Goal: Book appointment/travel/reservation

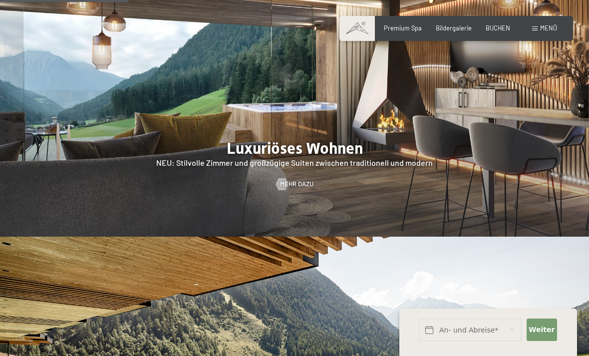
scroll to position [850, 0]
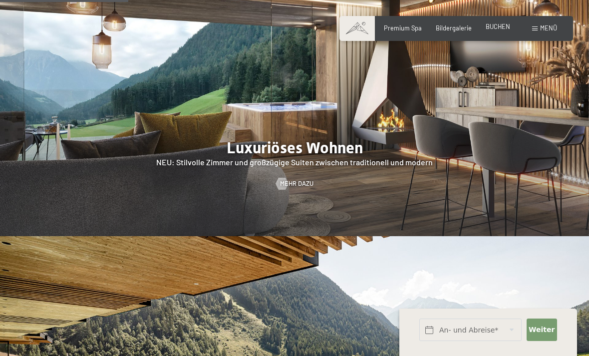
click at [498, 27] on span "BUCHEN" at bounding box center [498, 26] width 24 height 8
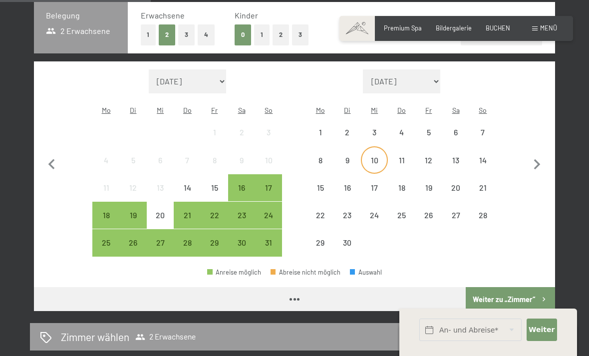
scroll to position [162, 0]
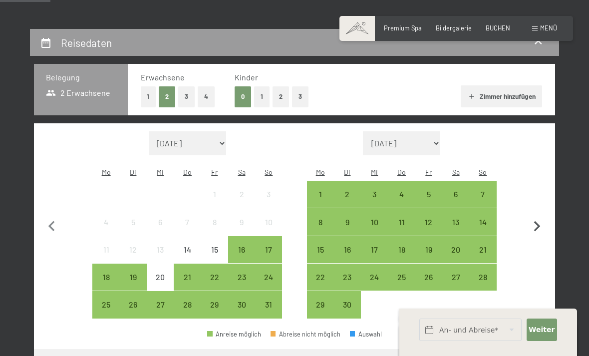
click at [534, 223] on icon "button" at bounding box center [537, 226] width 21 height 21
select select "2025-09-01"
select select "2025-10-01"
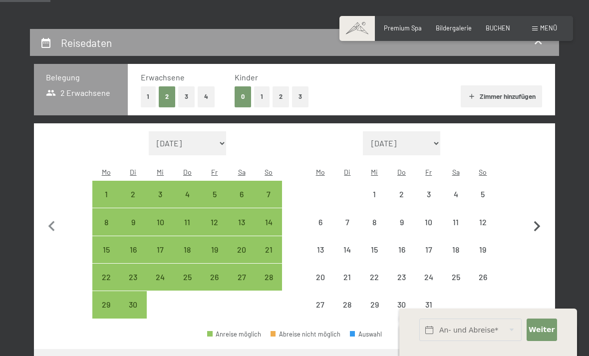
click at [534, 223] on icon "button" at bounding box center [537, 226] width 21 height 21
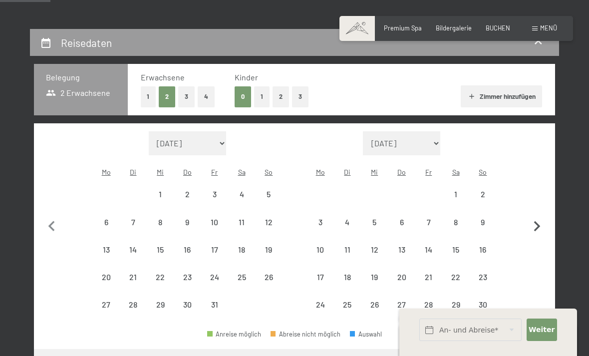
select select "2025-10-01"
select select "2025-11-01"
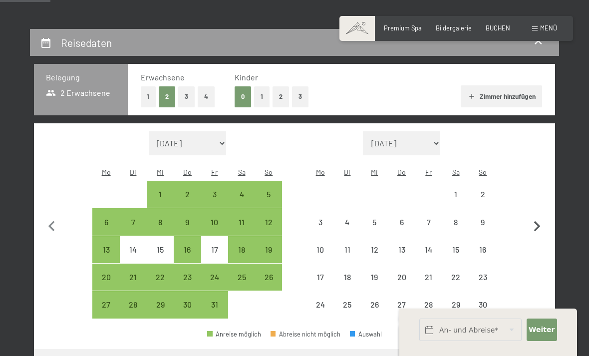
click at [534, 223] on icon "button" at bounding box center [537, 226] width 21 height 21
select select "2025-11-01"
select select "2025-12-01"
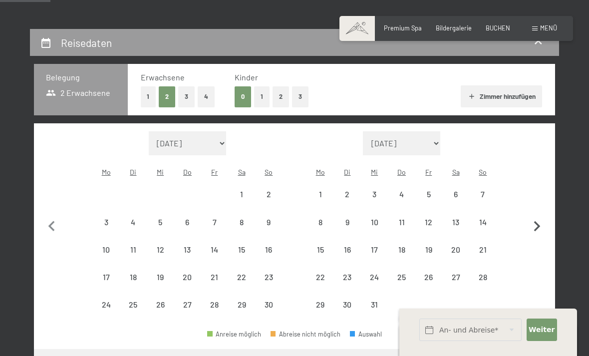
select select "2025-11-01"
select select "2025-12-01"
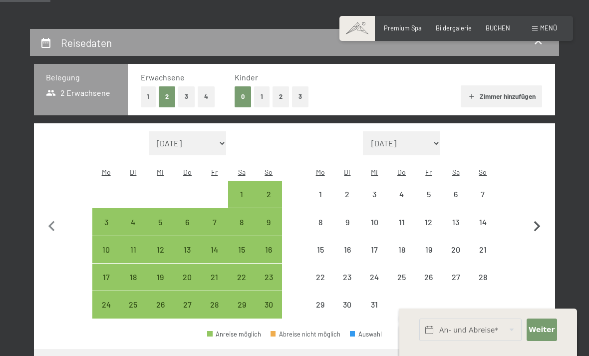
select select "2025-11-01"
select select "2025-12-01"
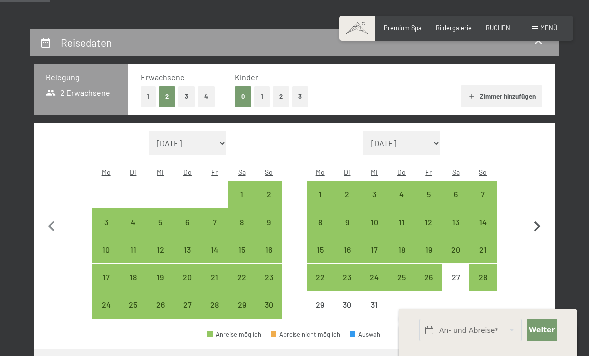
click at [534, 223] on icon "button" at bounding box center [537, 226] width 21 height 21
select select "2025-12-01"
select select "2026-01-01"
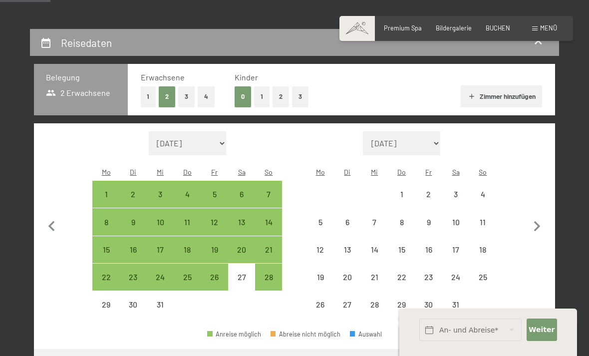
select select "2025-12-01"
select select "2026-01-01"
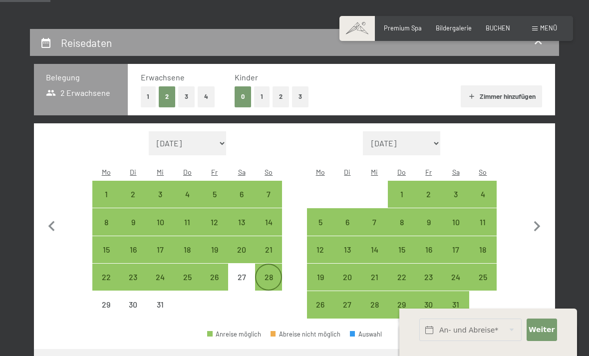
click at [262, 273] on div "28" at bounding box center [268, 285] width 25 height 25
select select "2025-12-01"
select select "2026-01-01"
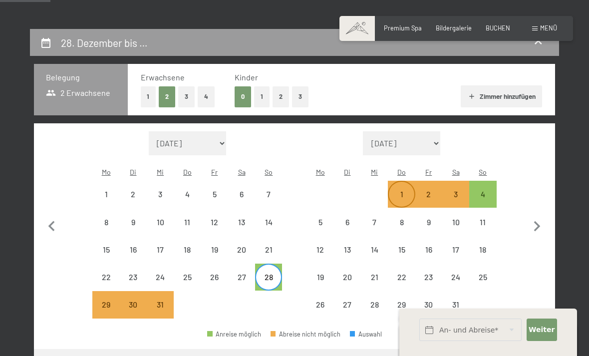
click at [407, 190] on div "1" at bounding box center [401, 202] width 25 height 25
select select "2025-12-01"
select select "2026-01-01"
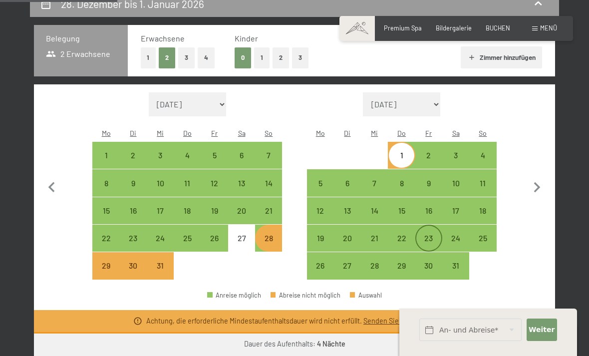
scroll to position [201, 0]
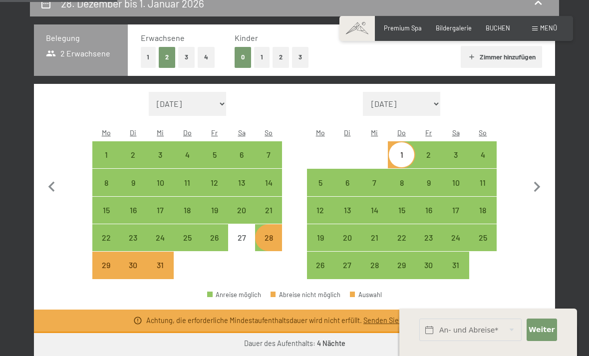
click at [274, 236] on div "28" at bounding box center [268, 246] width 25 height 25
select select "2025-12-01"
select select "2026-01-01"
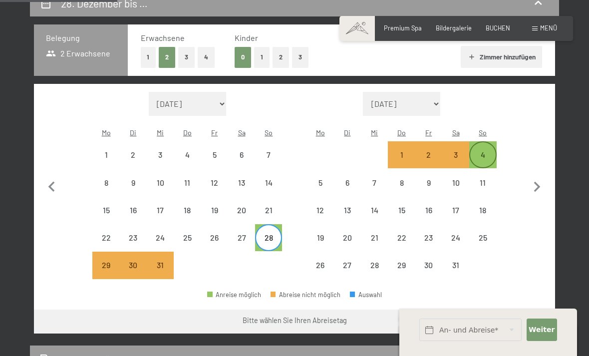
click at [485, 151] on div "4" at bounding box center [483, 163] width 25 height 25
select select "2025-12-01"
select select "2026-01-01"
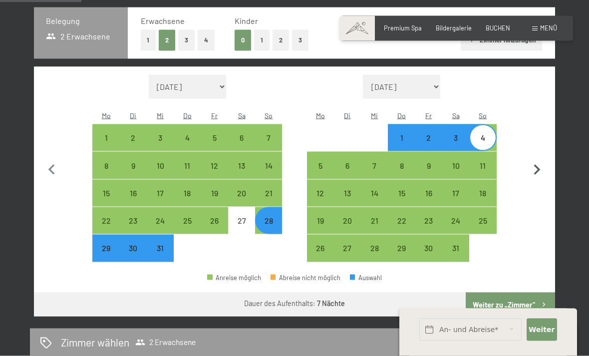
scroll to position [229, 0]
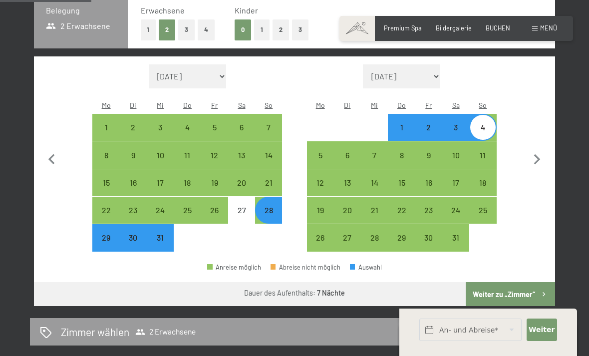
click at [512, 282] on button "Weiter zu „Zimmer“" at bounding box center [510, 294] width 89 height 24
select select "2025-12-01"
select select "2026-01-01"
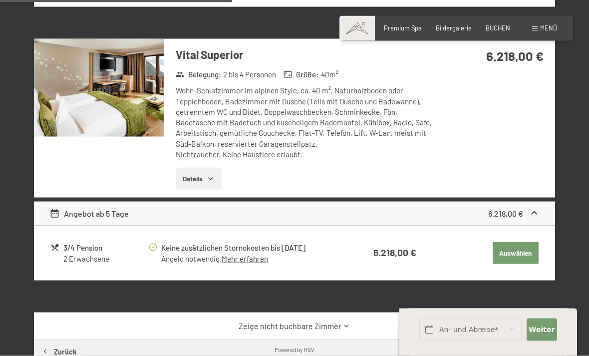
scroll to position [582, 0]
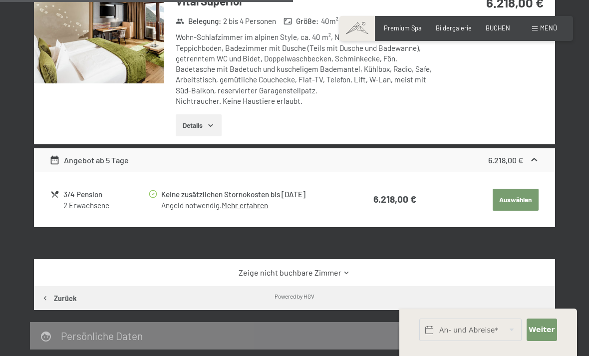
click at [335, 272] on div "Zeige nicht buchbare Zimmer" at bounding box center [295, 272] width 522 height 27
click at [339, 267] on link "Zeige nicht buchbare Zimmer" at bounding box center [294, 272] width 490 height 11
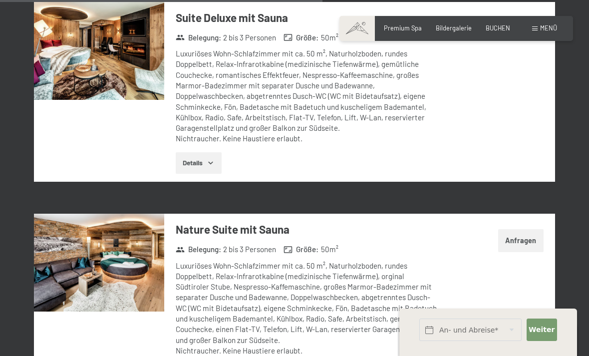
scroll to position [1805, 0]
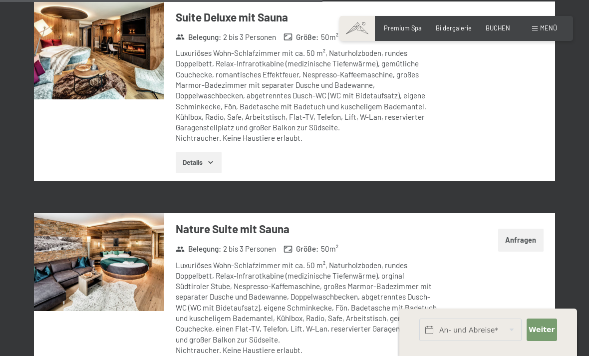
click at [265, 221] on h3 "Nature Suite mit Sauna" at bounding box center [307, 228] width 262 height 15
click at [514, 229] on button "Anfragen" at bounding box center [521, 240] width 45 height 23
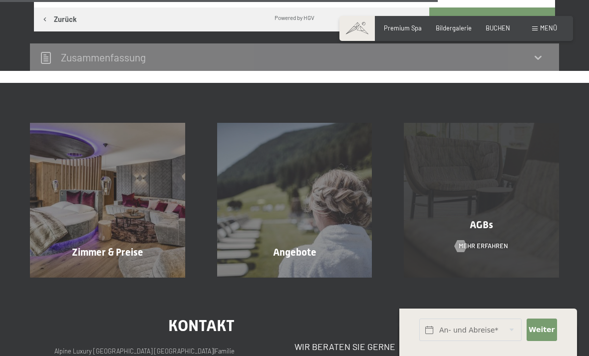
scroll to position [676, 0]
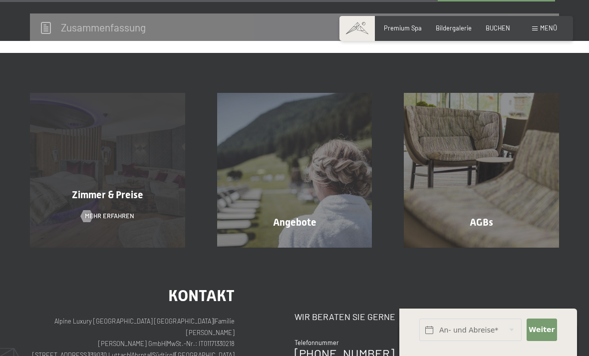
drag, startPoint x: 151, startPoint y: 161, endPoint x: 151, endPoint y: 140, distance: 21.0
click at [151, 161] on div "Zimmer & Preise Mehr erfahren" at bounding box center [107, 170] width 187 height 155
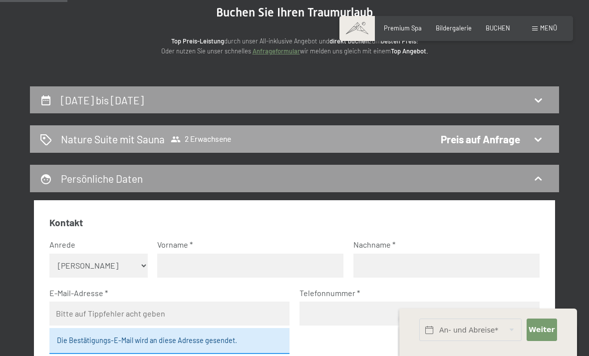
click at [294, 144] on div "Nature Suite mit Sauna 2 Erwachsene Preis auf Anfrage" at bounding box center [295, 139] width 510 height 14
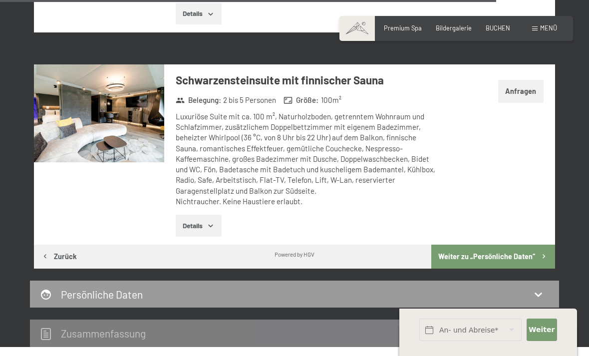
scroll to position [2777, 0]
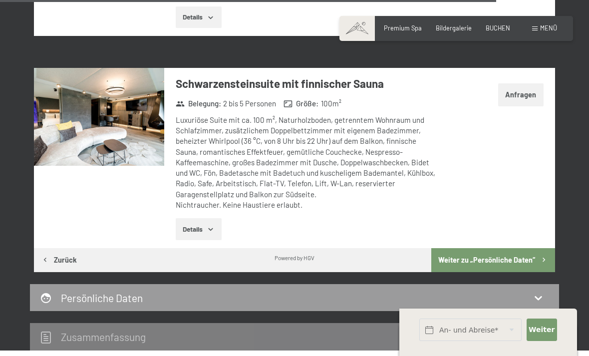
click at [416, 77] on div "Schwarzensteinsuite mit finnischer Sauna Belegung : 2 bis 5 Personen Größe : 10…" at bounding box center [301, 158] width 274 height 180
click at [325, 76] on h3 "Schwarzensteinsuite mit finnischer Sauna" at bounding box center [307, 83] width 262 height 15
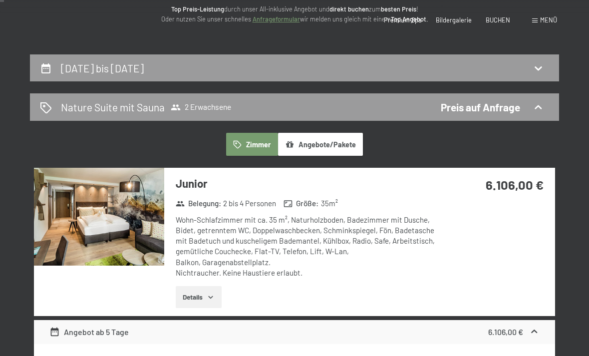
scroll to position [0, 0]
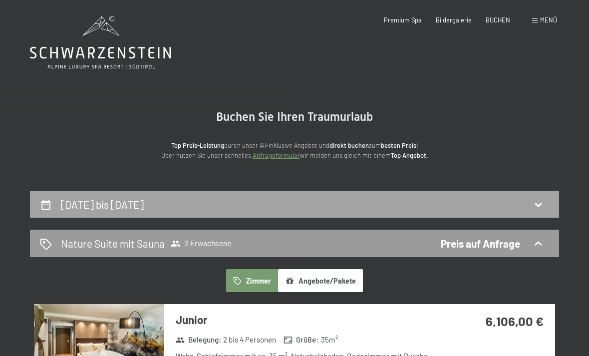
click at [393, 204] on div "28. Dezember bis 4. Januar 2026" at bounding box center [295, 204] width 510 height 14
select select "2025-12-01"
select select "2026-01-01"
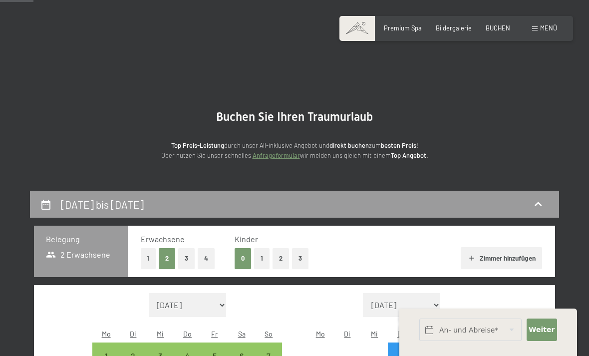
scroll to position [190, 0]
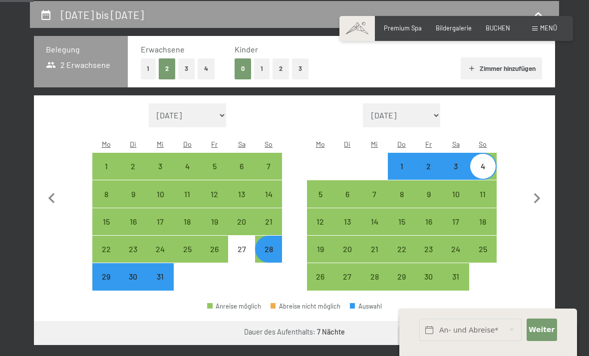
click at [401, 162] on div "1" at bounding box center [401, 174] width 25 height 25
select select "2025-12-01"
select select "2026-01-01"
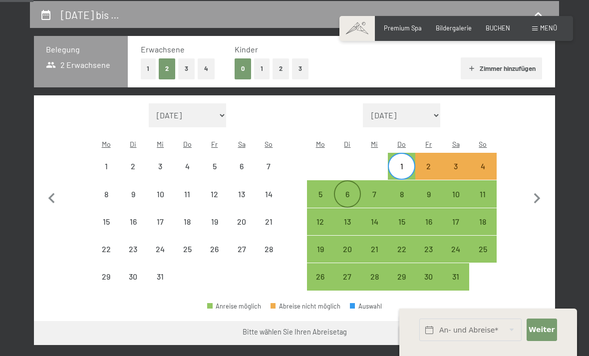
click at [338, 192] on div "6" at bounding box center [347, 202] width 25 height 25
select select "2025-12-01"
select select "2026-01-01"
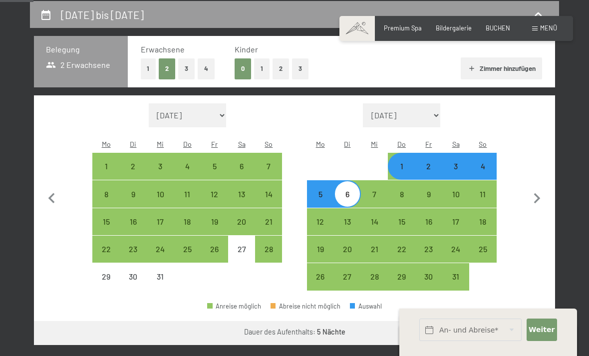
click at [397, 162] on div "1" at bounding box center [401, 174] width 25 height 25
select select "2025-12-01"
select select "2026-01-01"
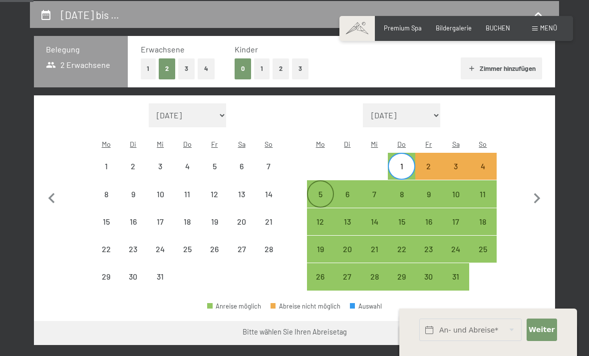
click at [321, 190] on div "5" at bounding box center [320, 202] width 25 height 25
select select "2025-12-01"
select select "2026-01-01"
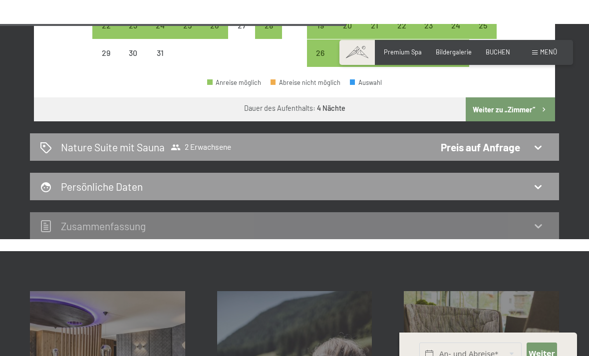
scroll to position [302, 0]
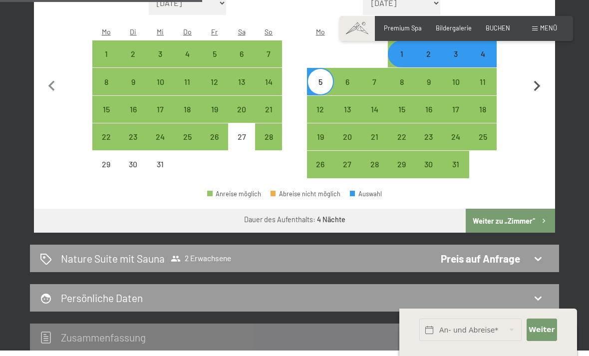
click at [528, 209] on button "Weiter zu „Zimmer“" at bounding box center [510, 221] width 89 height 24
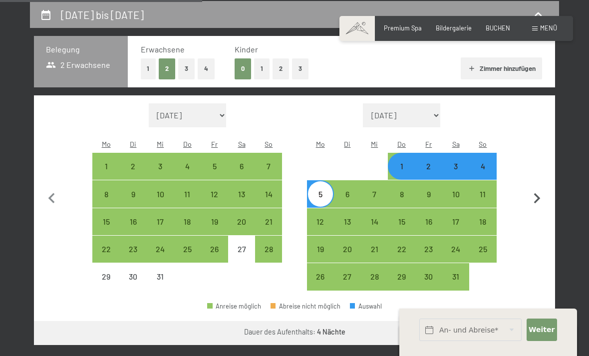
select select "2025-12-01"
select select "2026-01-01"
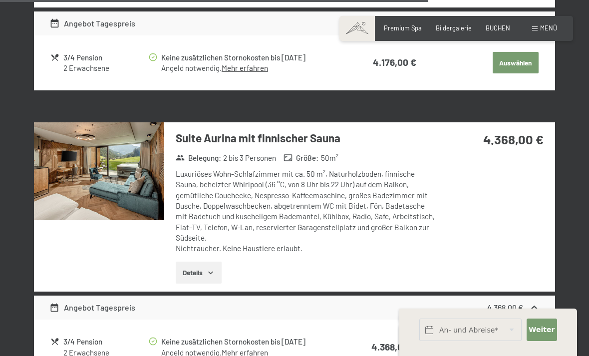
scroll to position [1914, 0]
click at [312, 131] on h3 "Suite Aurina mit finnischer Sauna" at bounding box center [307, 138] width 262 height 15
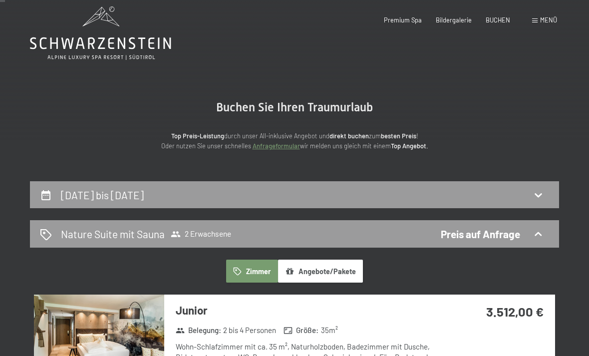
scroll to position [0, 0]
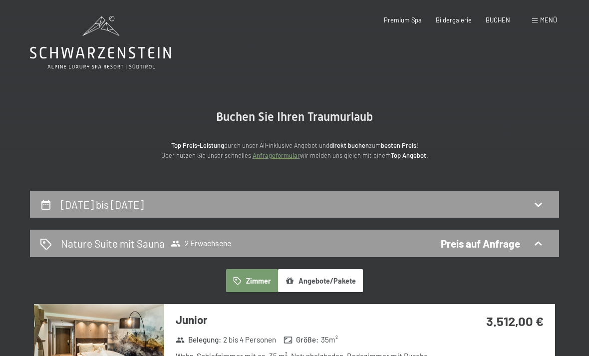
click at [301, 205] on div "1. Januar bis 5. Januar 2026" at bounding box center [295, 204] width 510 height 14
select select "2025-12-01"
select select "2026-01-01"
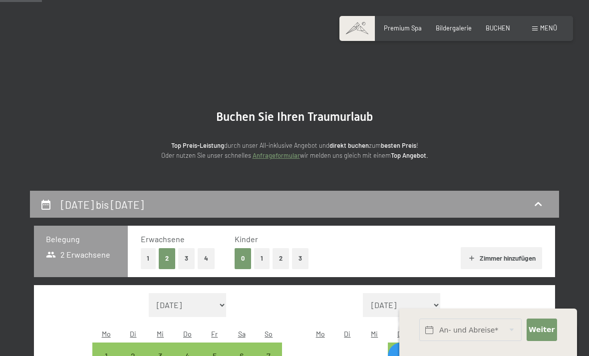
scroll to position [190, 0]
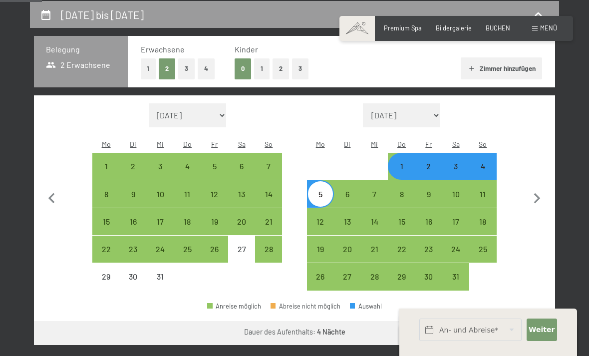
click at [400, 162] on div "1" at bounding box center [401, 174] width 25 height 25
select select "2025-12-01"
select select "2026-01-01"
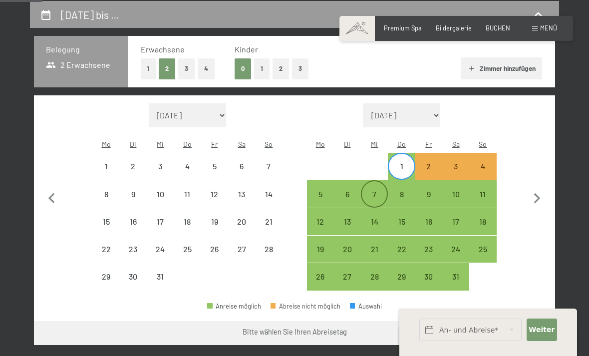
click at [364, 190] on div "7" at bounding box center [374, 202] width 25 height 25
select select "2025-12-01"
select select "2026-01-01"
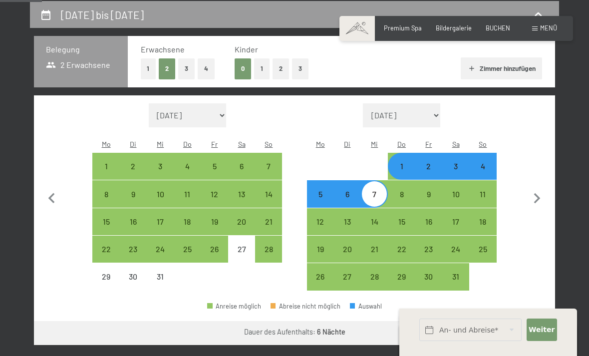
click at [396, 167] on div "1" at bounding box center [401, 174] width 25 height 25
select select "2025-12-01"
select select "2026-01-01"
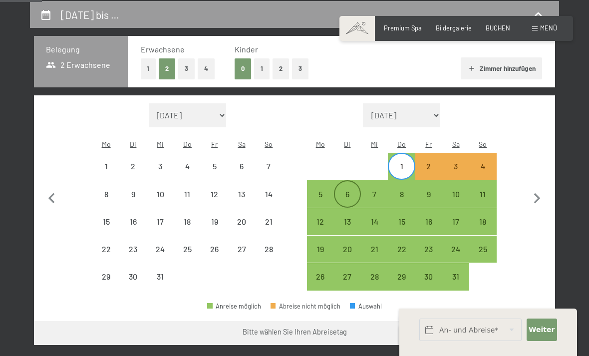
click at [355, 190] on div "6" at bounding box center [347, 202] width 25 height 25
select select "2025-12-01"
select select "2026-01-01"
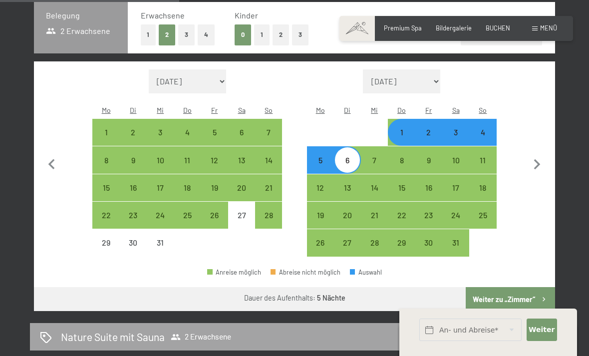
scroll to position [290, 0]
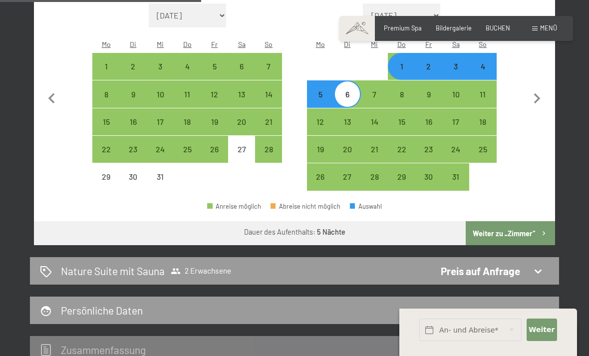
click at [495, 223] on button "Weiter zu „Zimmer“" at bounding box center [510, 233] width 89 height 24
select select "2025-12-01"
select select "2026-01-01"
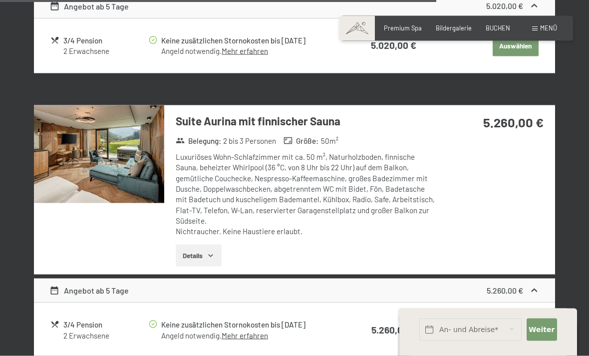
scroll to position [1920, 0]
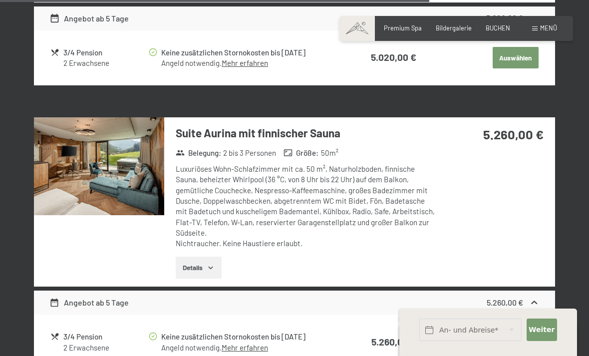
click at [331, 185] on div "Luxuriöses Wohn-Schlafzimmer mit ca. 50 m², Naturholzboden, finnische Sauna, be…" at bounding box center [307, 206] width 262 height 85
click at [191, 257] on button "Details" at bounding box center [198, 268] width 45 height 22
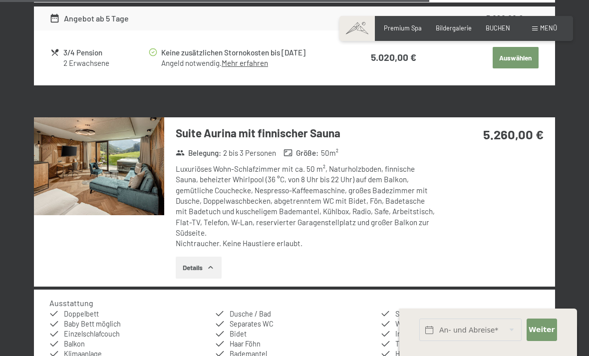
click at [118, 157] on img at bounding box center [99, 166] width 130 height 98
click at [0, 0] on button "button" at bounding box center [0, 0] width 0 height 0
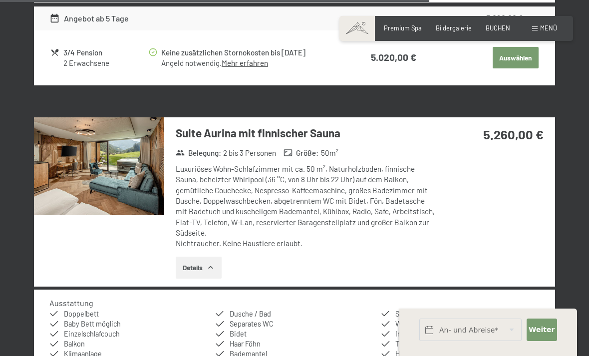
click at [0, 0] on button "button" at bounding box center [0, 0] width 0 height 0
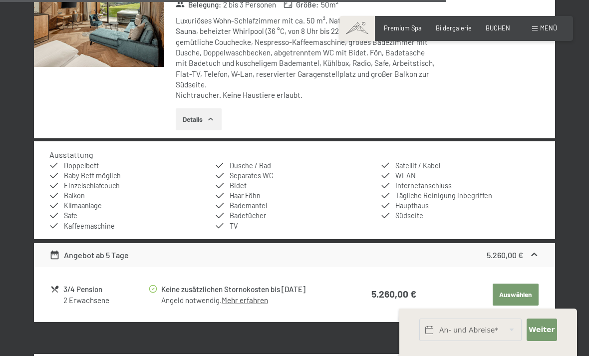
scroll to position [2068, 0]
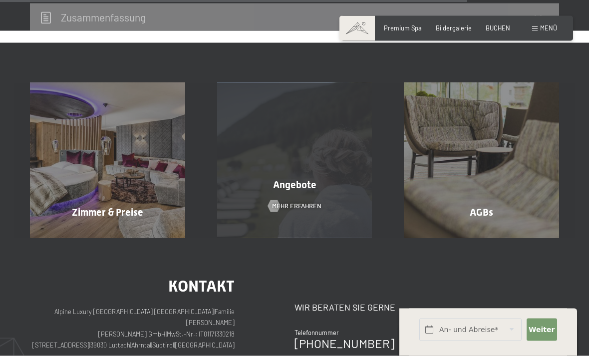
scroll to position [859, 0]
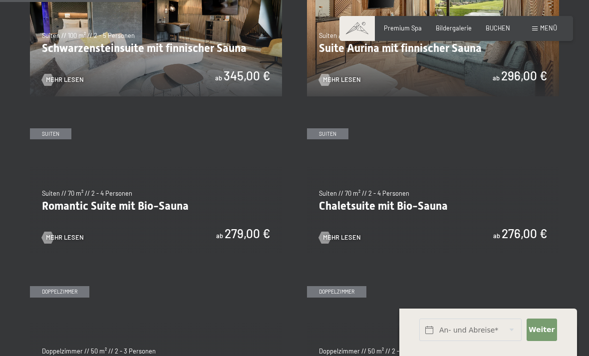
scroll to position [594, 0]
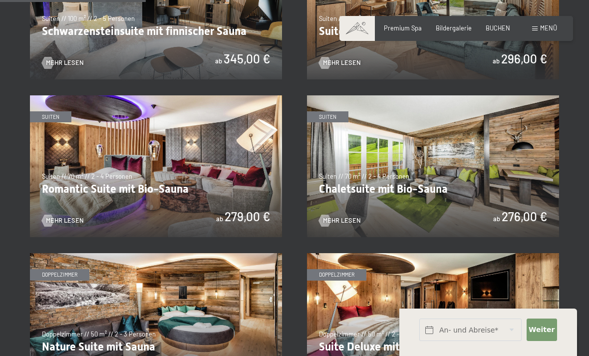
click at [223, 296] on img at bounding box center [156, 324] width 252 height 142
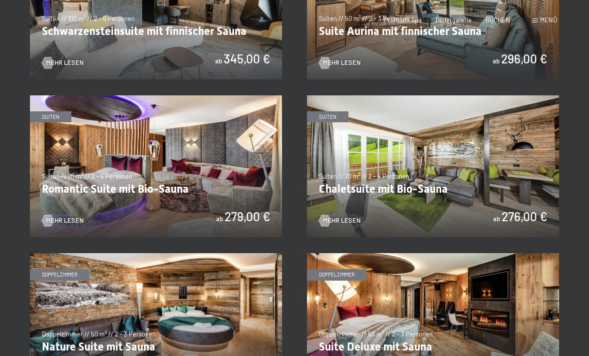
scroll to position [0, 0]
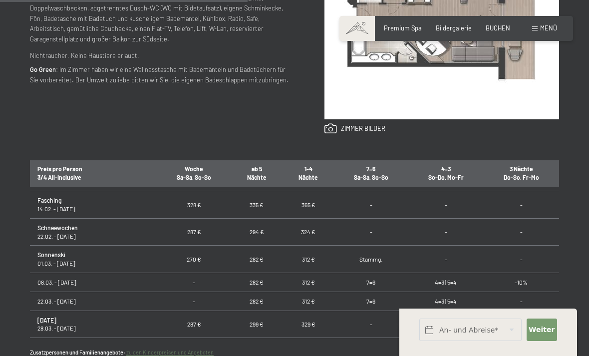
scroll to position [485, 0]
